Goal: Transaction & Acquisition: Purchase product/service

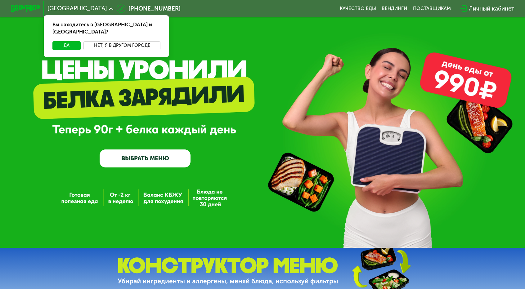
click at [142, 41] on button "Нет, я в другом городе" at bounding box center [121, 45] width 77 height 9
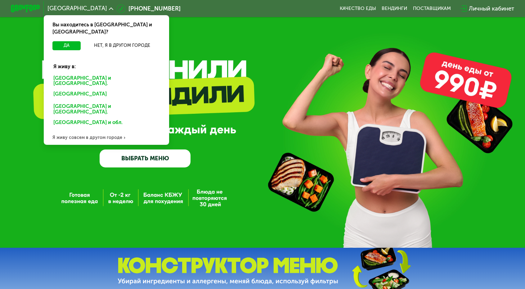
click at [104, 89] on div "[GEOGRAPHIC_DATA] и [GEOGRAPHIC_DATA]." at bounding box center [105, 95] width 114 height 12
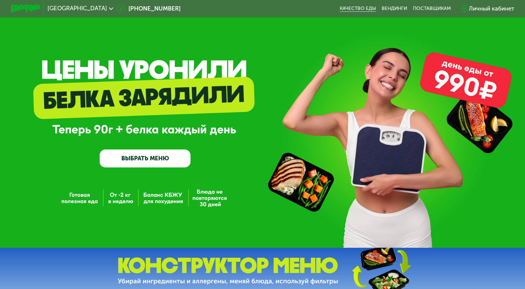
click at [343, 7] on link "Качество еды" at bounding box center [358, 9] width 36 height 6
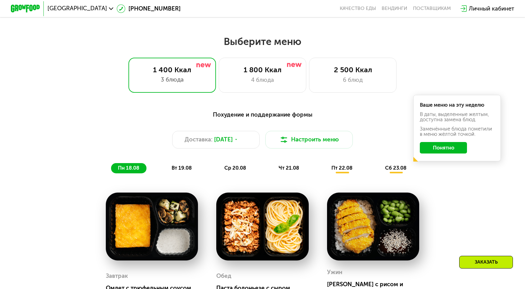
scroll to position [285, 0]
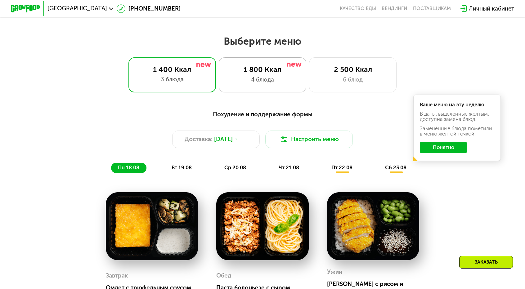
click at [258, 75] on div "4 блюда" at bounding box center [263, 79] width 72 height 9
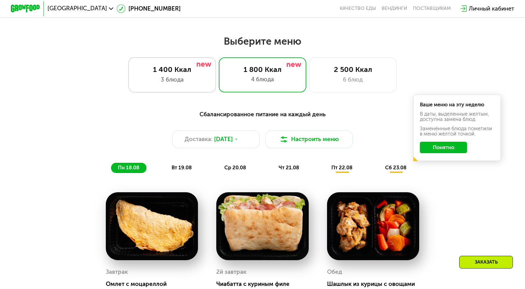
click at [219, 79] on div "1 400 Ккал 3 блюда" at bounding box center [263, 74] width 88 height 35
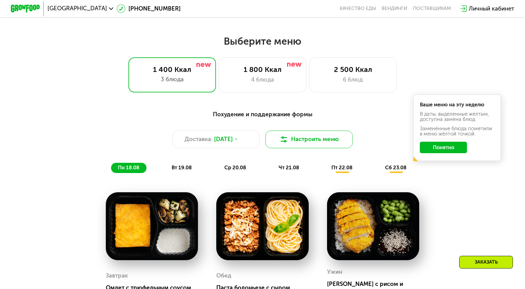
click at [300, 131] on button "Настроить меню" at bounding box center [309, 139] width 88 height 17
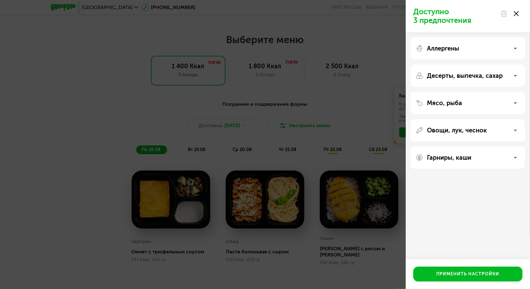
click at [466, 50] on div "Аллергены" at bounding box center [468, 48] width 104 height 7
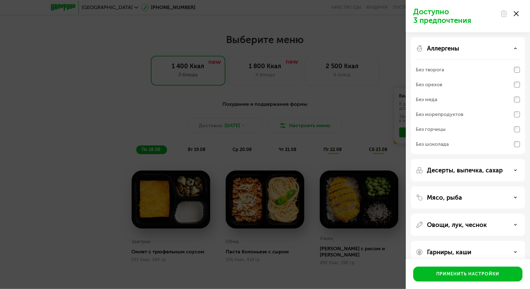
click at [466, 50] on div "Аллергены" at bounding box center [468, 48] width 104 height 7
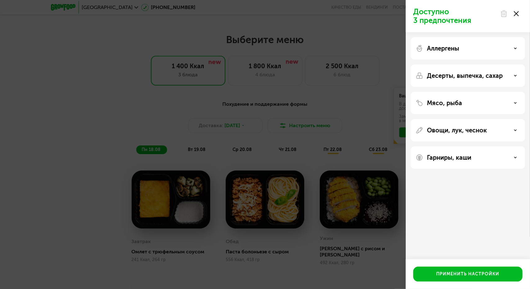
click at [462, 76] on p "Десерты, выпечка, сахар" at bounding box center [465, 75] width 76 height 7
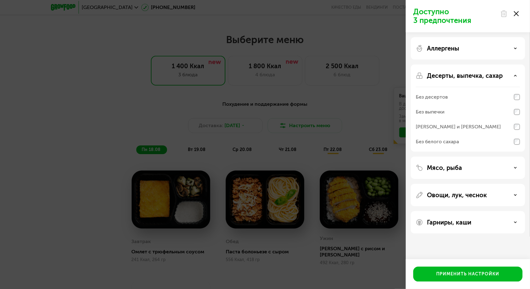
click at [456, 79] on p "Десерты, выпечка, сахар" at bounding box center [465, 75] width 76 height 7
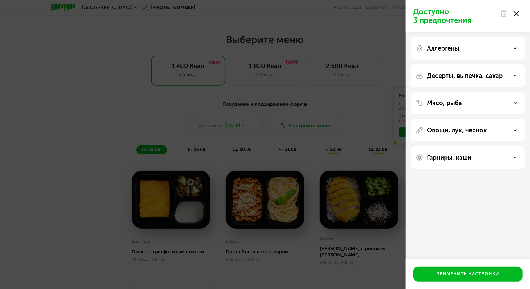
click at [463, 105] on div "Мясо, рыба" at bounding box center [468, 102] width 104 height 7
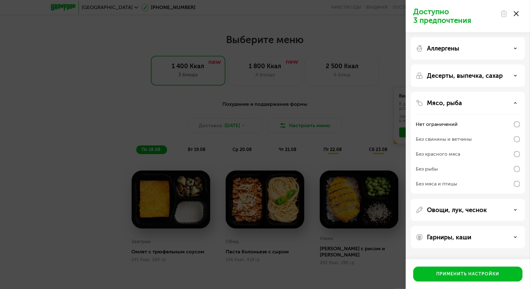
click at [471, 162] on div "Без красного мяса" at bounding box center [468, 169] width 104 height 15
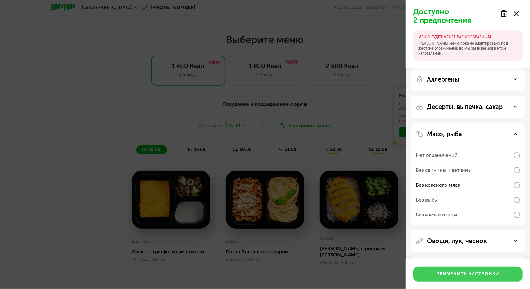
click at [460, 270] on button "Применить настройки" at bounding box center [467, 274] width 109 height 15
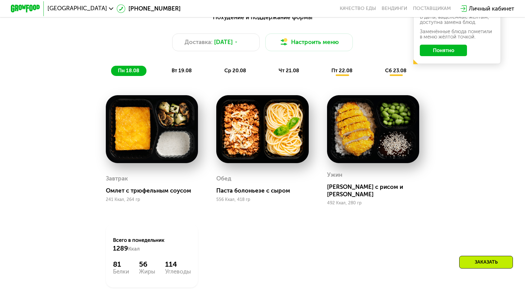
scroll to position [382, 0]
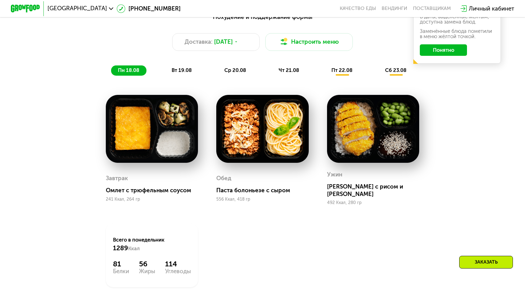
click at [191, 67] on span "вт 19.08" at bounding box center [182, 70] width 20 height 6
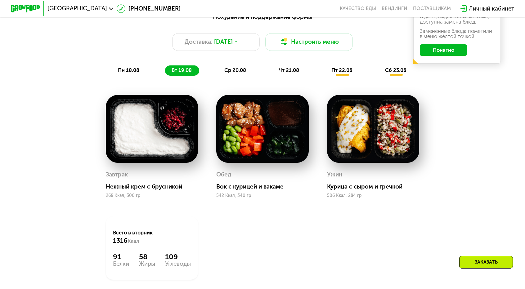
click at [234, 67] on span "ср 20.08" at bounding box center [235, 70] width 22 height 6
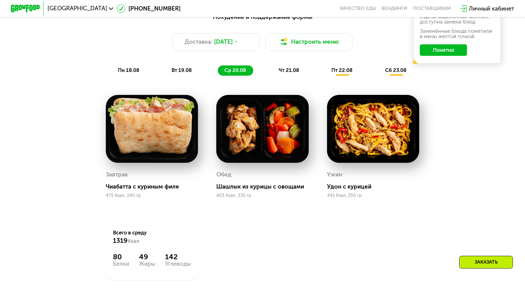
click at [192, 67] on span "вт 19.08" at bounding box center [182, 70] width 20 height 6
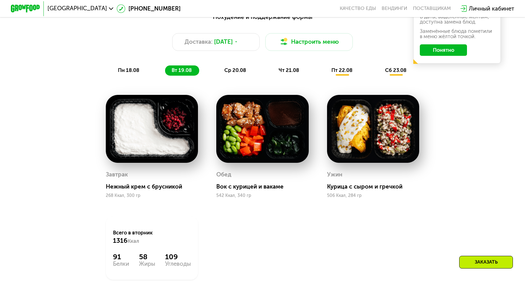
click at [240, 67] on span "ср 20.08" at bounding box center [235, 70] width 22 height 6
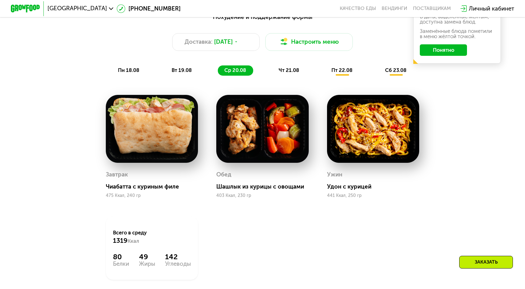
click at [286, 67] on span "чт 21.08" at bounding box center [289, 70] width 20 height 6
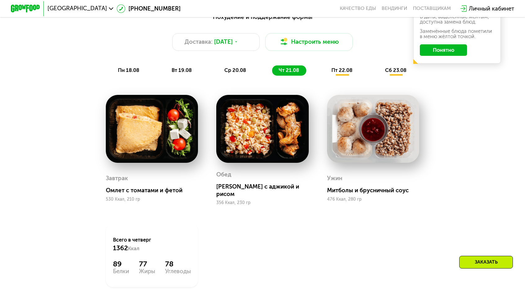
click at [361, 106] on img at bounding box center [373, 129] width 92 height 68
drag, startPoint x: 330, startPoint y: 46, endPoint x: 330, endPoint y: 50, distance: 4.3
click at [330, 50] on div "Похудение и поддержание формы Доставка: 18 авг, пн Настроить меню пн 18.08 вт 1…" at bounding box center [263, 43] width 432 height 63
click at [331, 67] on span "пт 22.08" at bounding box center [341, 70] width 21 height 6
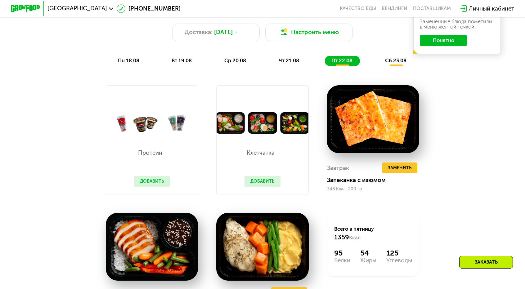
scroll to position [392, 0]
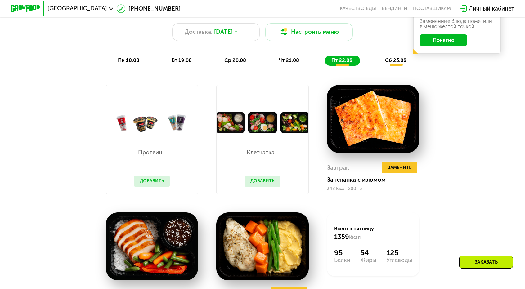
click at [385, 57] on span "сб 23.08" at bounding box center [395, 60] width 21 height 6
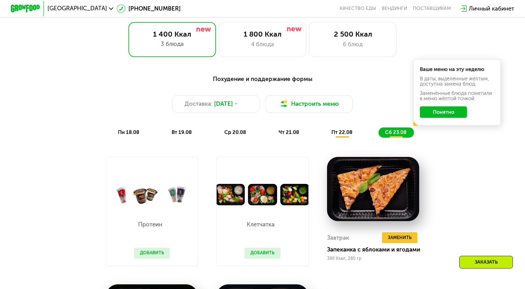
scroll to position [320, 0]
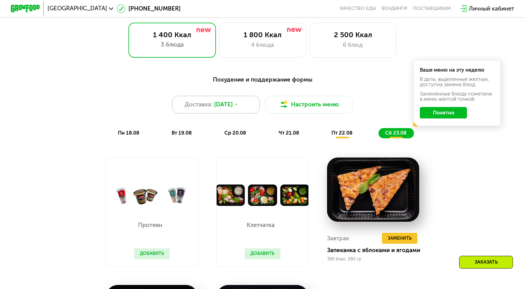
click at [226, 100] on span "[DATE]" at bounding box center [223, 104] width 19 height 9
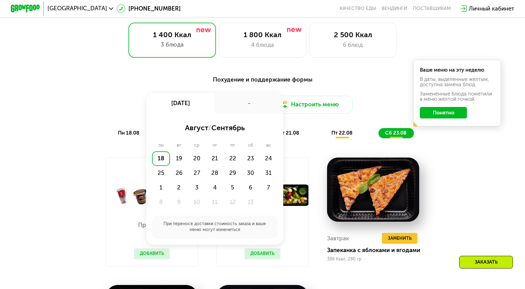
click at [363, 75] on div "Похудение и поддержание формы Доставка: 18 авг, пн 18 авг, пн - август / сентяб…" at bounding box center [263, 106] width 432 height 63
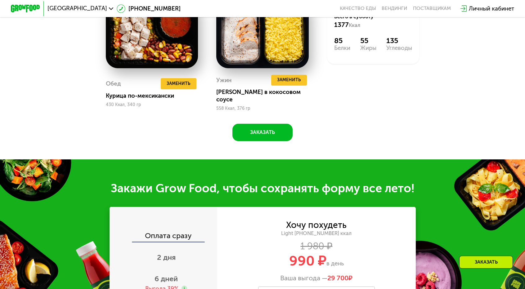
scroll to position [605, 0]
click at [196, 232] on div "Оплата сразу" at bounding box center [163, 237] width 107 height 10
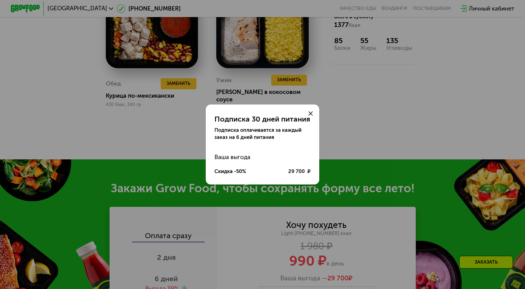
click at [232, 211] on div "Подписка 30 дней питания Подписка оплачивается за каждый заказ на 6 дней питани…" at bounding box center [262, 144] width 525 height 289
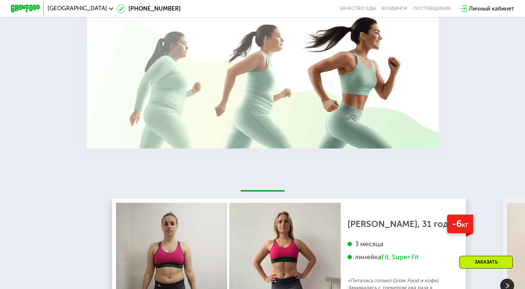
scroll to position [1111, 0]
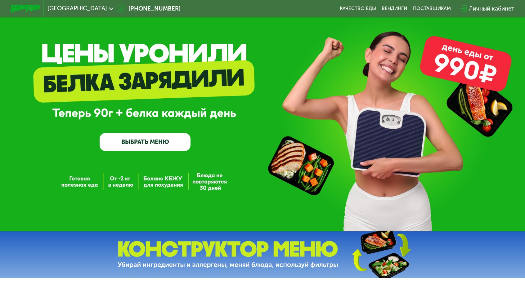
scroll to position [17, 0]
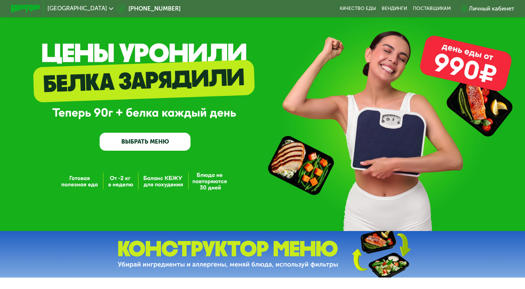
click at [146, 138] on link "ВЫБРАТЬ МЕНЮ" at bounding box center [145, 142] width 91 height 18
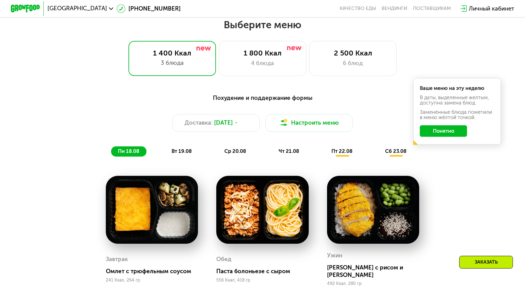
scroll to position [304, 0]
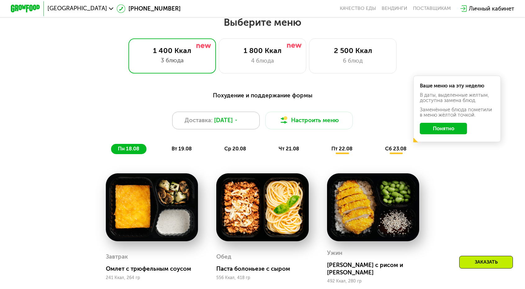
click at [244, 112] on div "Доставка: 18 авг, пн" at bounding box center [216, 120] width 88 height 17
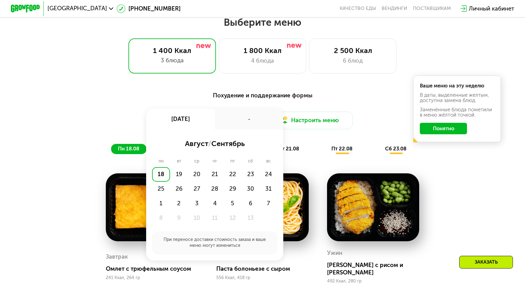
click at [140, 121] on div "Похудение и поддержание формы Доставка: 18 авг, пн 18 авг, пн - август / сентяб…" at bounding box center [263, 122] width 432 height 63
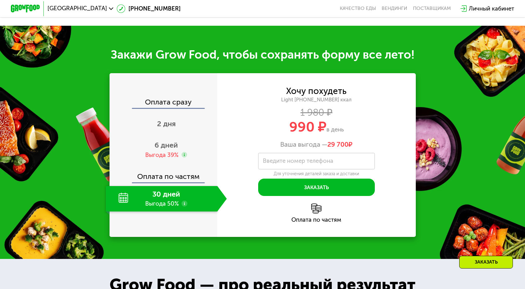
scroll to position [692, 0]
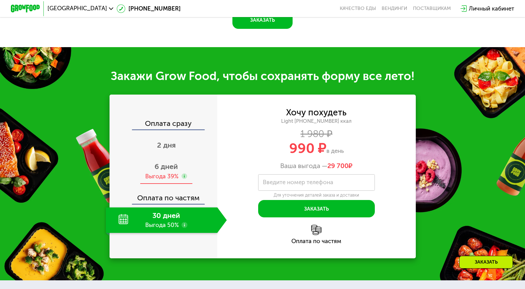
click at [176, 141] on span "2 дня" at bounding box center [166, 145] width 19 height 9
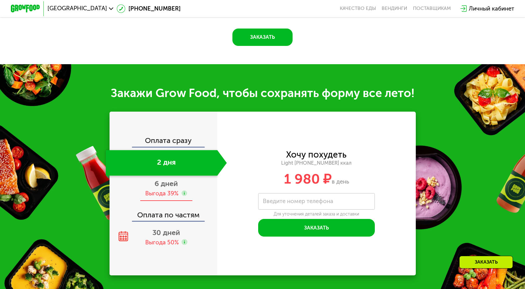
click at [178, 179] on span "6 дней" at bounding box center [166, 183] width 23 height 9
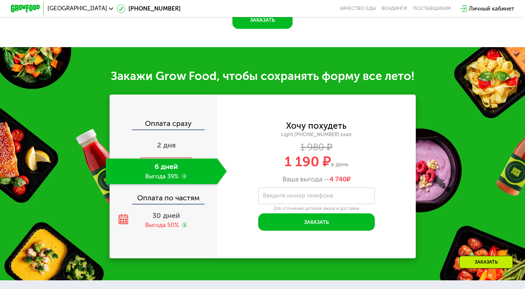
click at [185, 133] on div "2 дня" at bounding box center [166, 145] width 121 height 25
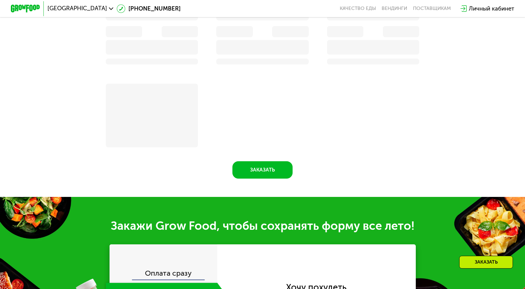
scroll to position [671, 0]
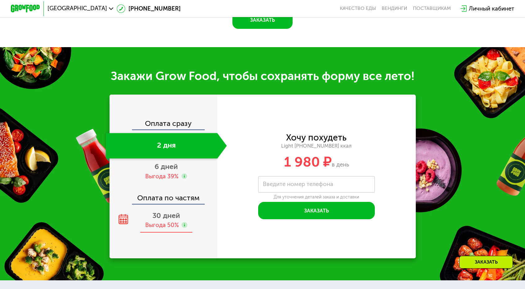
click at [171, 208] on div "30 дней Выгода 50%" at bounding box center [166, 220] width 121 height 25
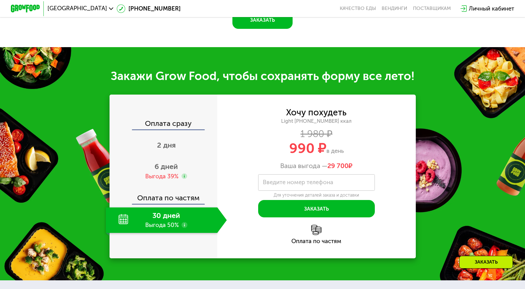
click at [187, 222] on use at bounding box center [185, 225] width 6 height 6
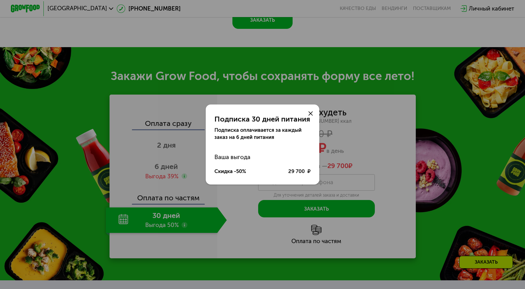
click at [191, 149] on div "Подписка 30 дней питания Подписка оплачивается за каждый заказ на 6 дней питани…" at bounding box center [262, 144] width 525 height 289
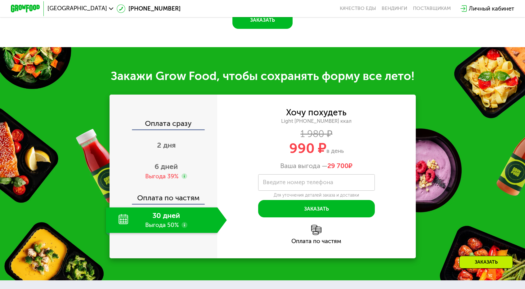
click at [187, 222] on use at bounding box center [185, 225] width 6 height 6
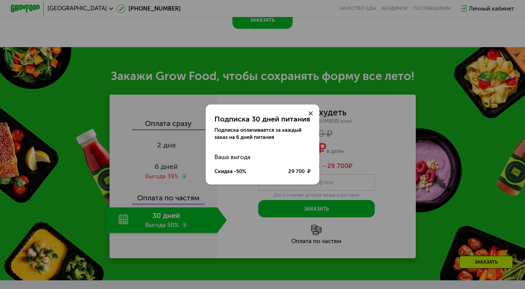
click at [192, 149] on div "Подписка 30 дней питания Подписка оплачивается за каждый заказ на 6 дней питани…" at bounding box center [262, 144] width 525 height 289
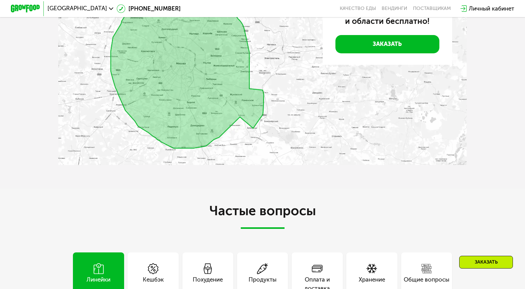
scroll to position [1562, 0]
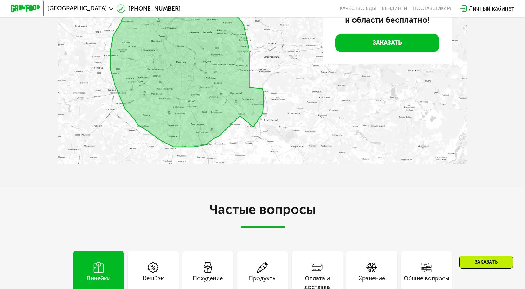
click at [220, 274] on div "Похудение" at bounding box center [208, 282] width 30 height 17
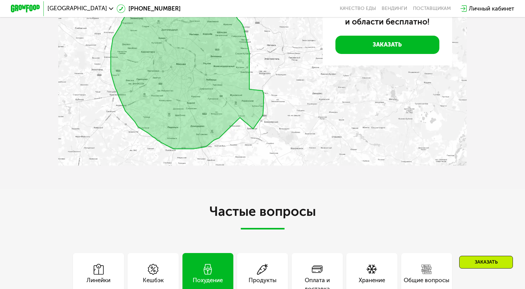
scroll to position [1559, 0]
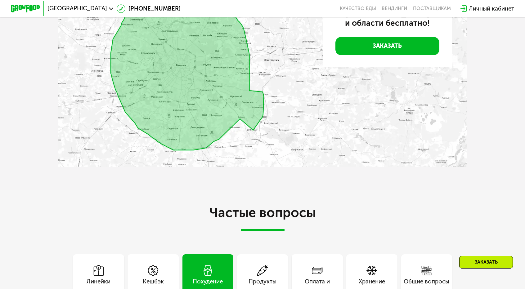
click at [318, 254] on div "Оплата и доставка" at bounding box center [317, 279] width 51 height 51
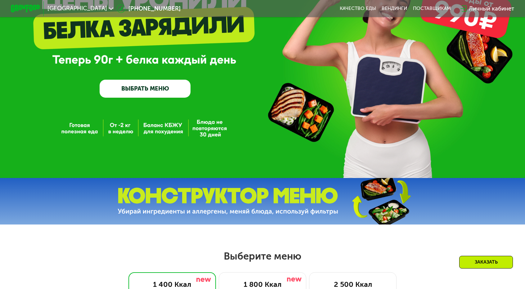
scroll to position [0, 0]
